Goal: Use online tool/utility: Utilize a website feature to perform a specific function

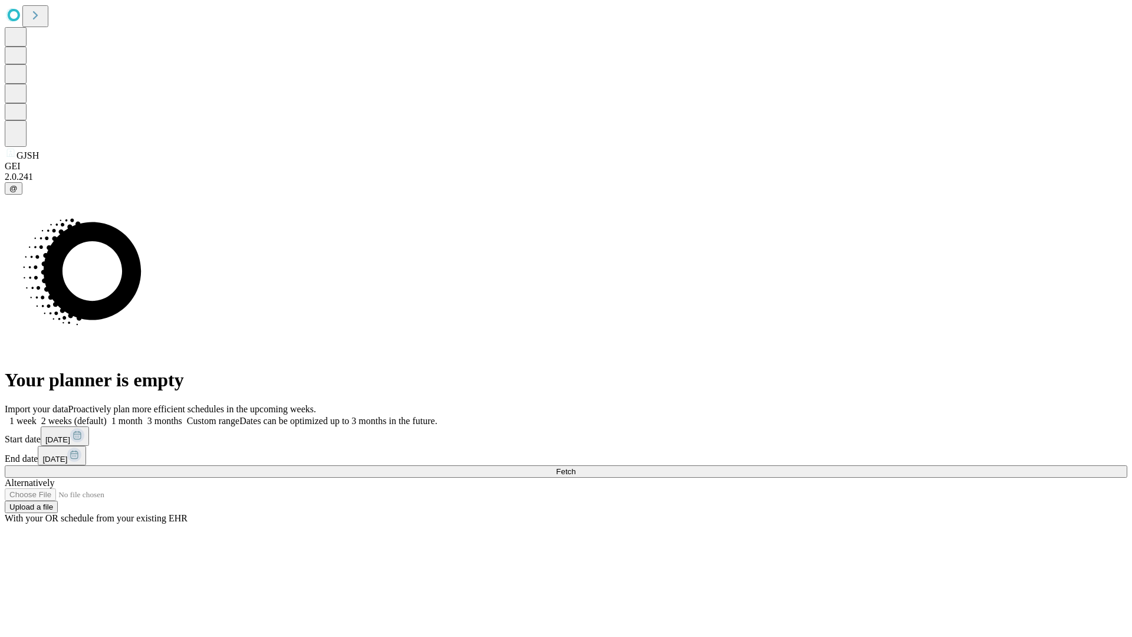
click at [575, 467] on span "Fetch" at bounding box center [565, 471] width 19 height 9
